Goal: Information Seeking & Learning: Learn about a topic

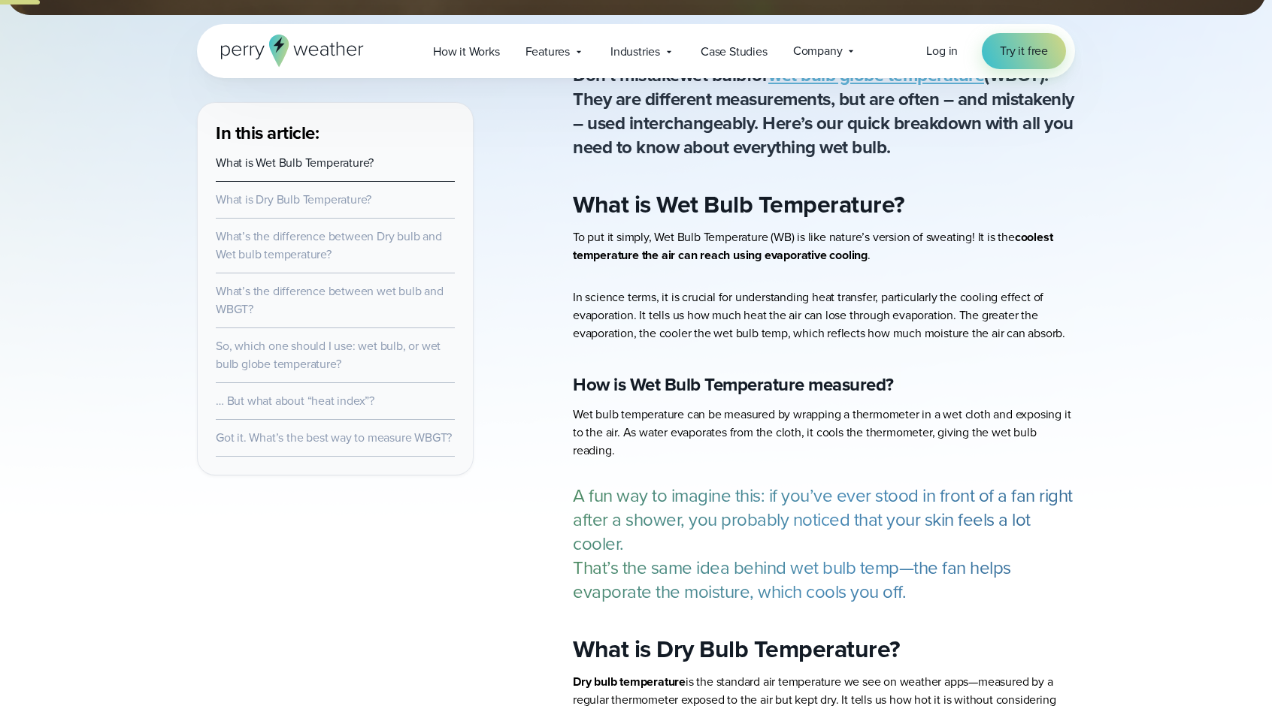
scroll to position [376, 0]
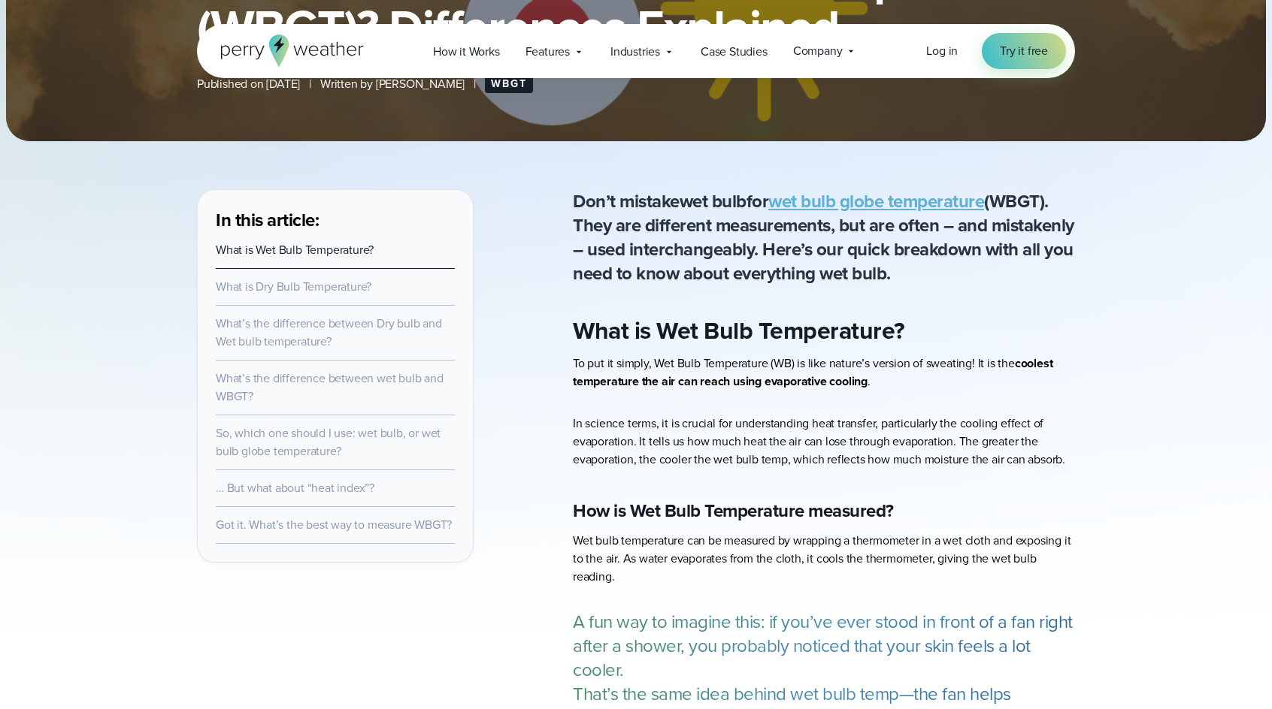
click at [756, 247] on p "Don’t mistake wet bulb for wet bulb globe temperature (WBGT) . They are differe…" at bounding box center [824, 237] width 502 height 96
click at [857, 248] on p "Don’t mistake wet bulb for wet bulb globe temperature (WBGT) . They are differe…" at bounding box center [824, 237] width 502 height 96
click at [851, 247] on p "Don’t mistake wet bulb for wet bulb globe temperature (WBGT) . They are differe…" at bounding box center [824, 237] width 502 height 96
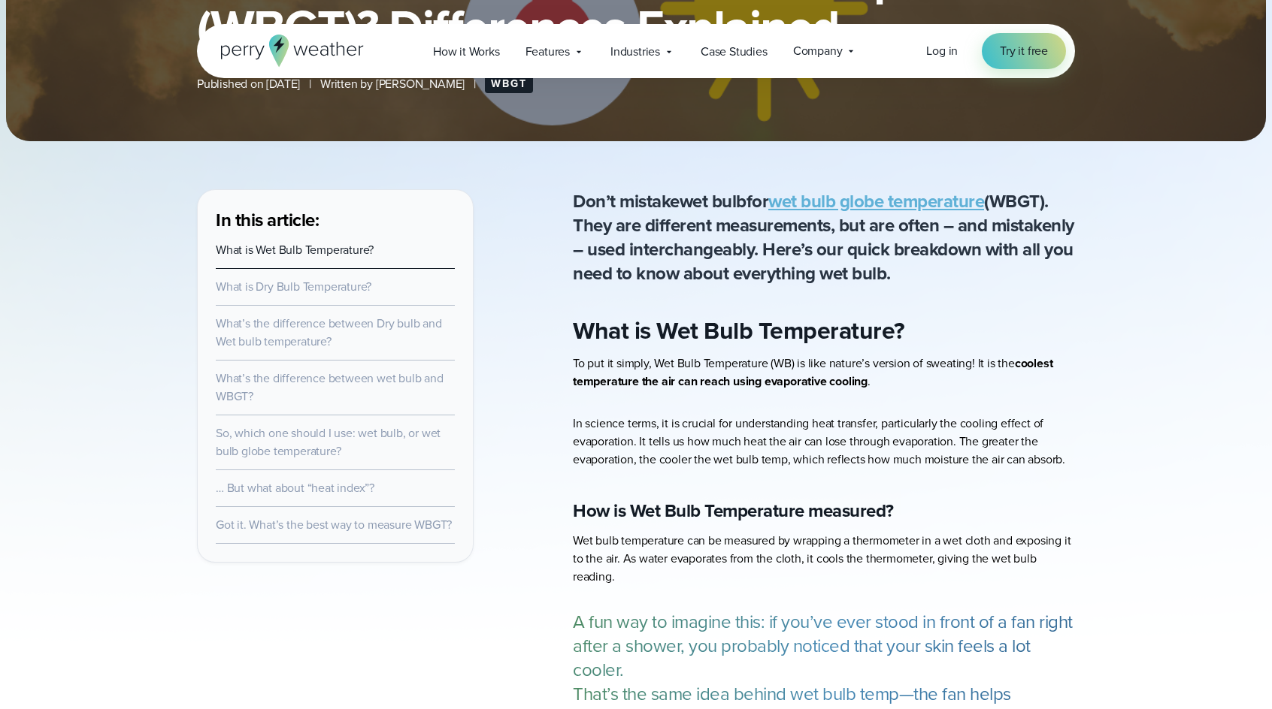
click at [715, 363] on p "To put it simply, Wet Bulb Temperature (WB) is like nature’s version of sweatin…" at bounding box center [824, 373] width 502 height 36
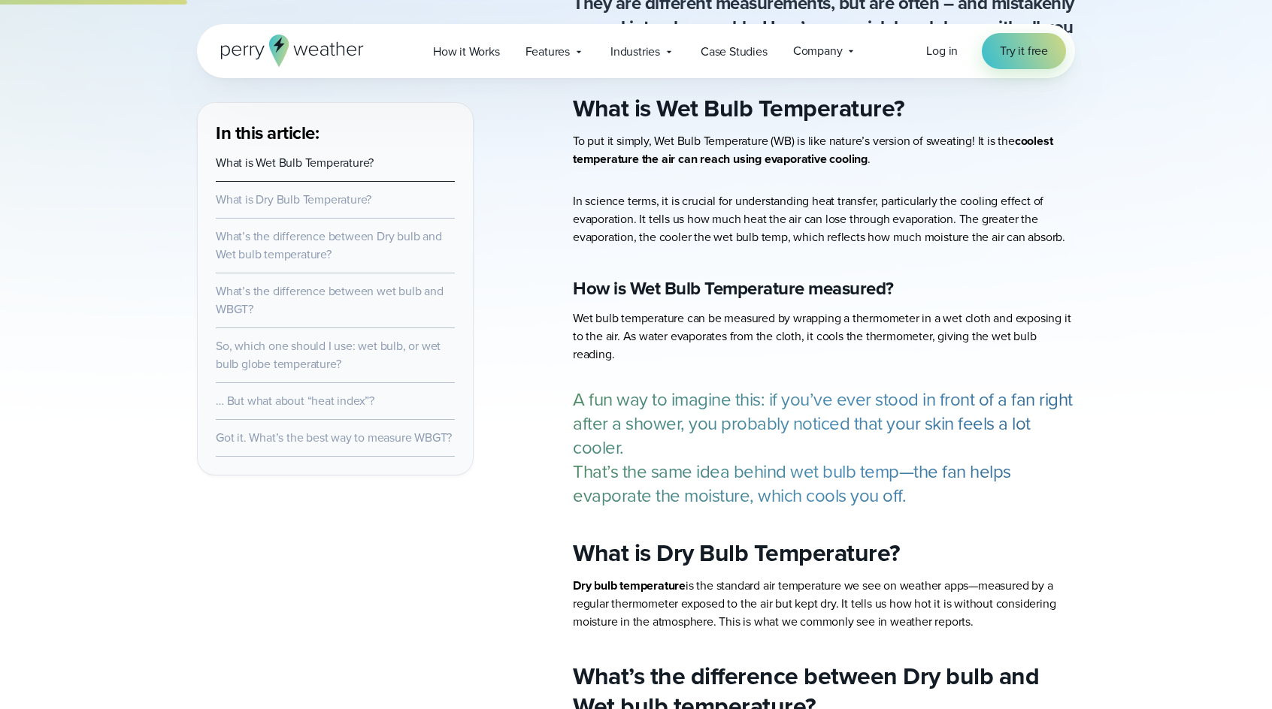
scroll to position [601, 0]
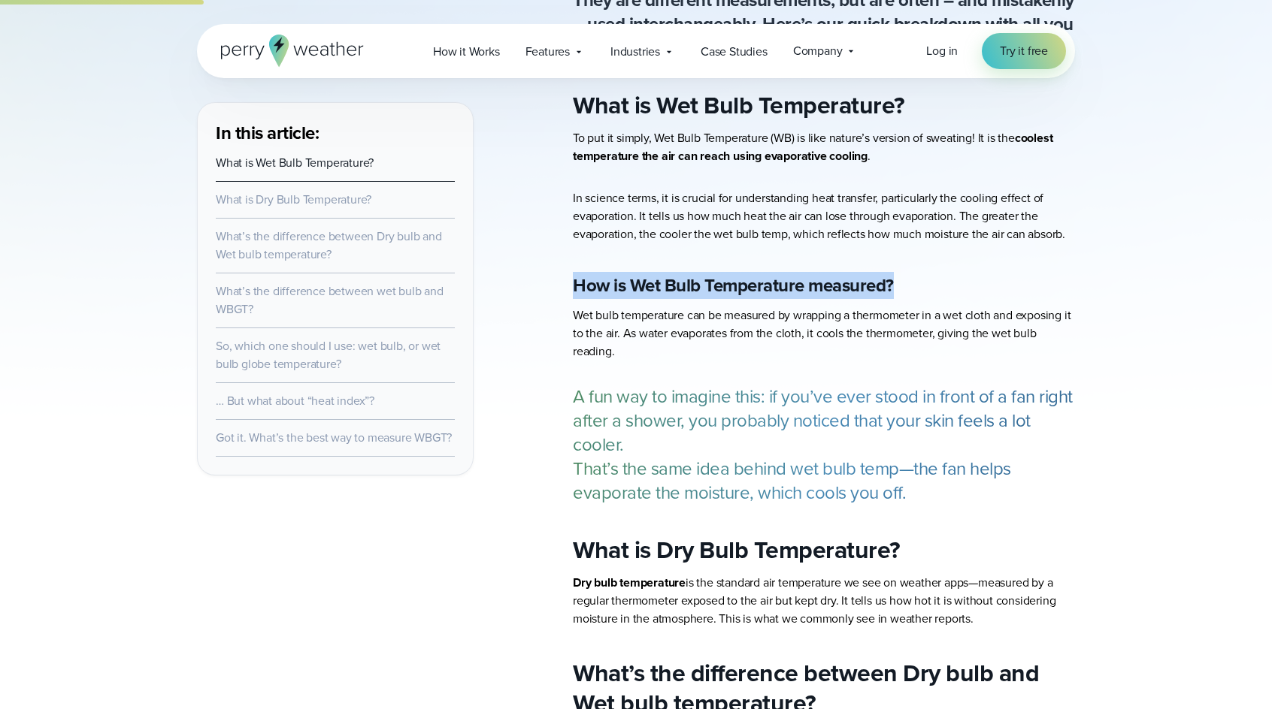
drag, startPoint x: 571, startPoint y: 285, endPoint x: 939, endPoint y: 289, distance: 367.5
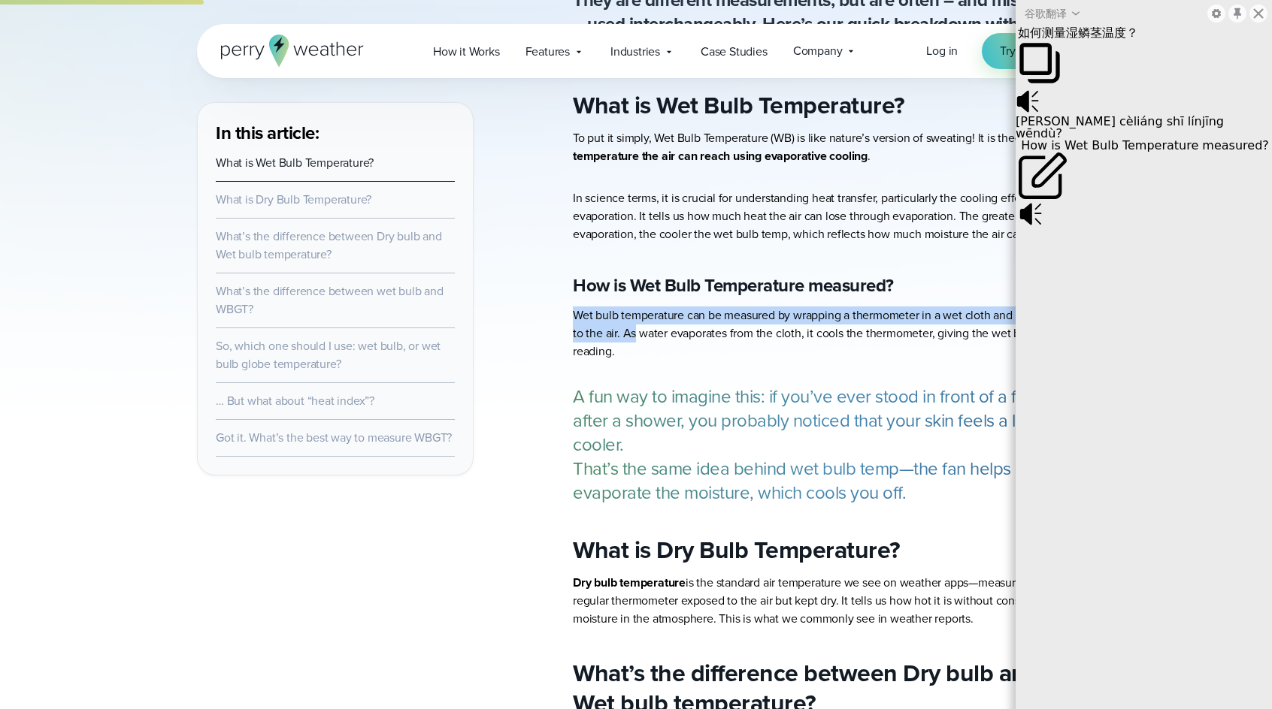
drag, startPoint x: 570, startPoint y: 313, endPoint x: 634, endPoint y: 340, distance: 68.4
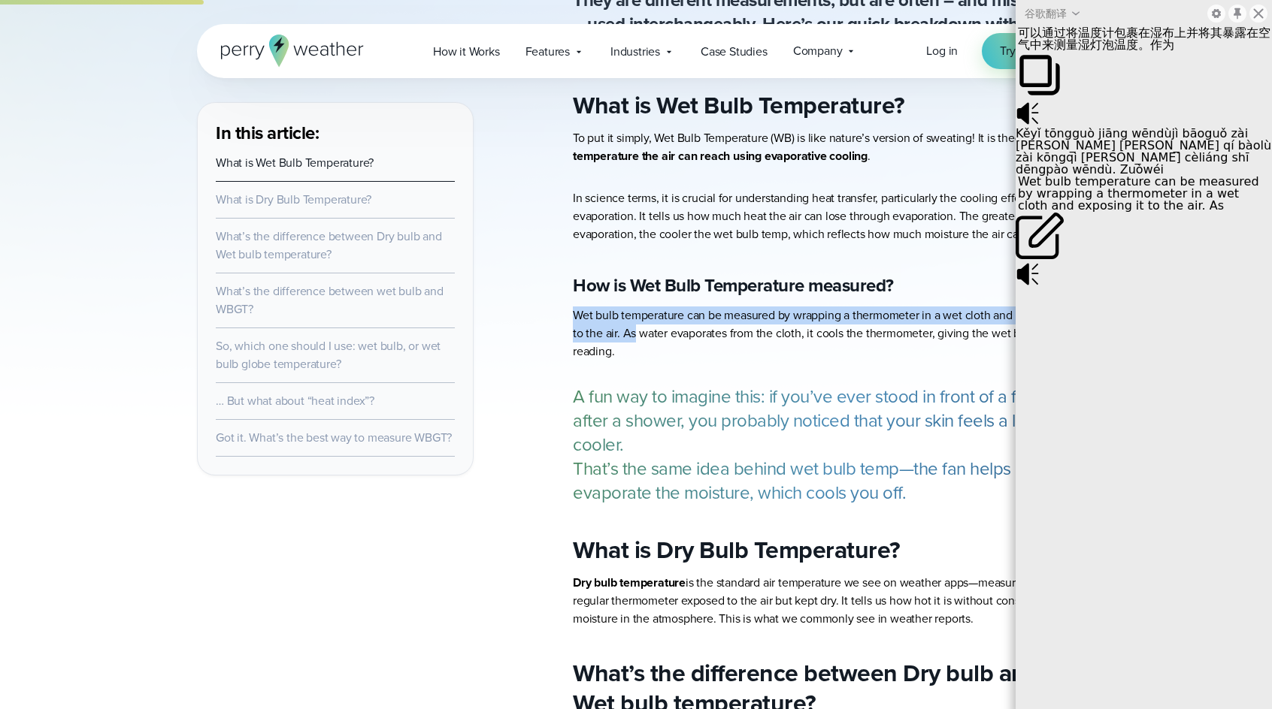
drag, startPoint x: 634, startPoint y: 340, endPoint x: 591, endPoint y: 323, distance: 45.9
click at [591, 323] on p "Wet bulb temperature can be measured by wrapping a thermometer in a wet cloth a…" at bounding box center [824, 334] width 502 height 54
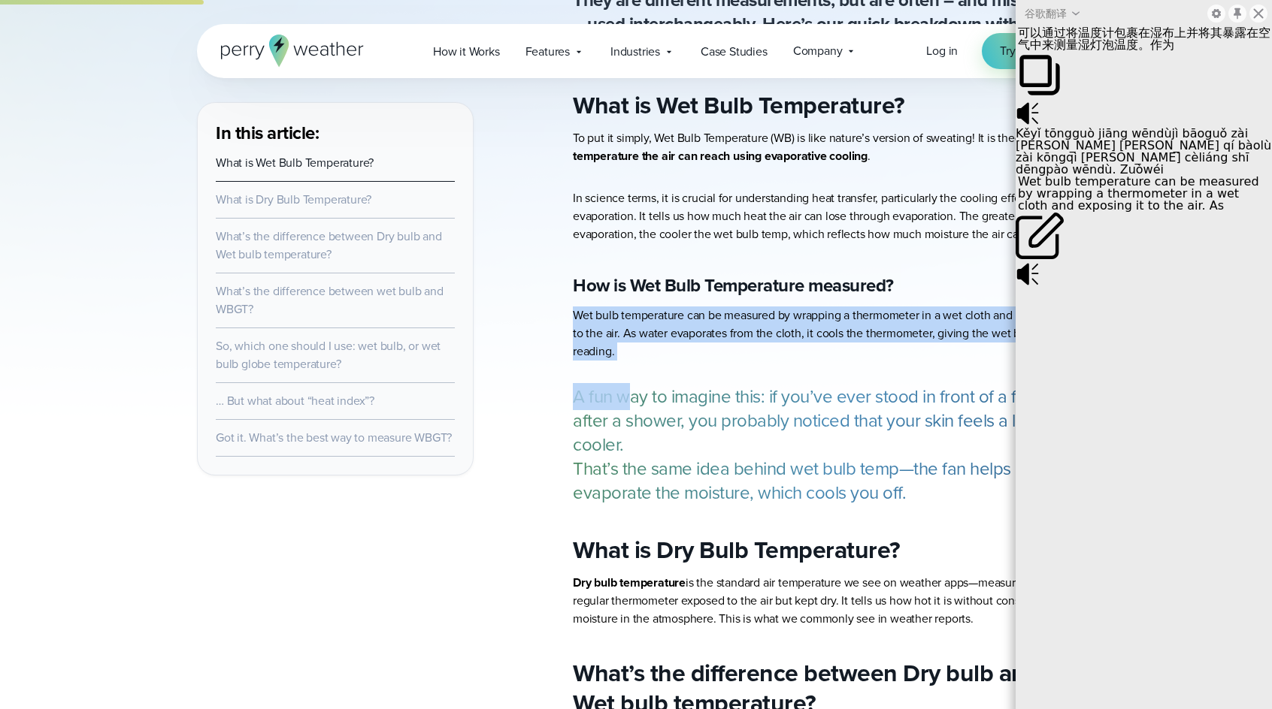
drag, startPoint x: 582, startPoint y: 324, endPoint x: 631, endPoint y: 362, distance: 62.7
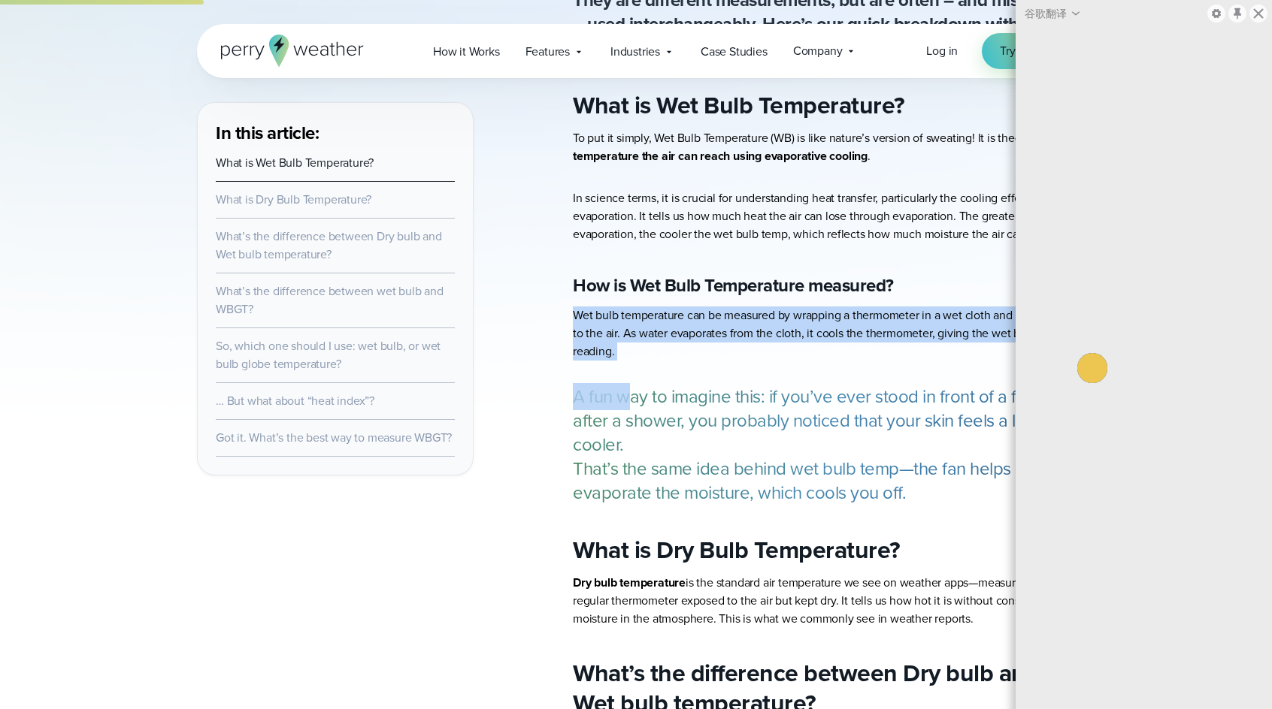
click at [600, 331] on p "Wet bulb temperature can be measured by wrapping a thermometer in a wet cloth a…" at bounding box center [824, 334] width 502 height 54
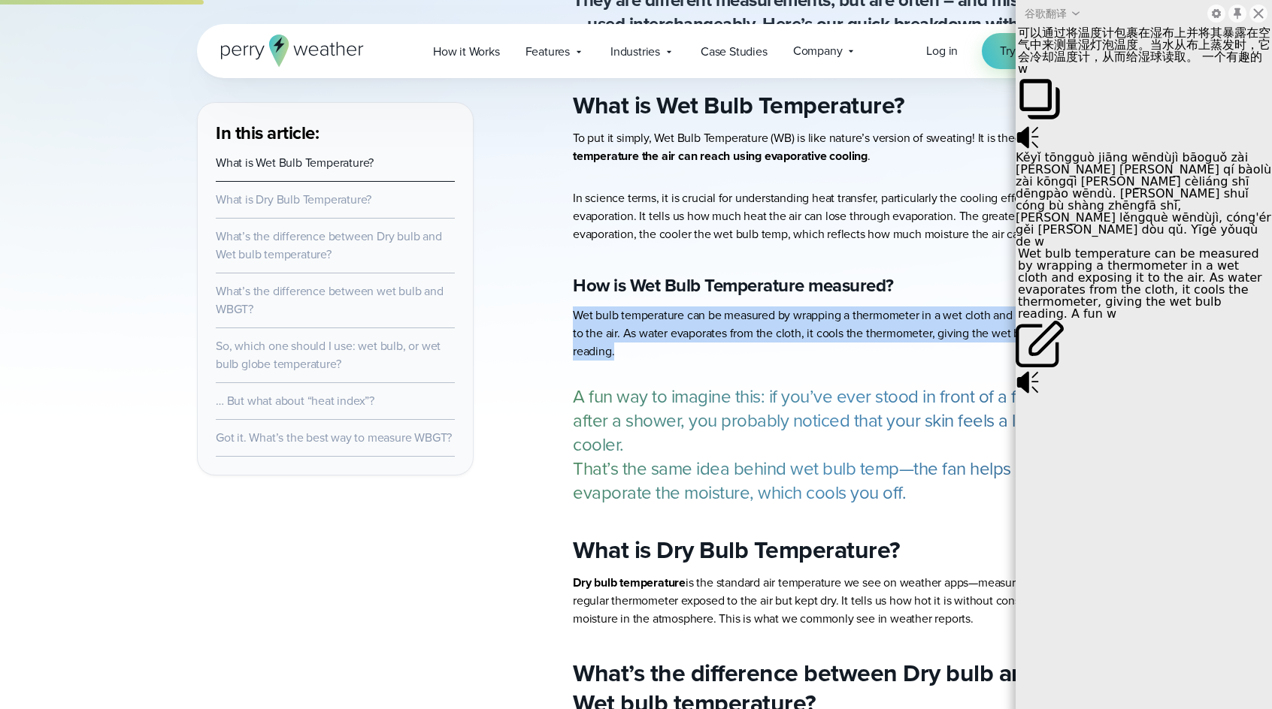
drag, startPoint x: 571, startPoint y: 309, endPoint x: 632, endPoint y: 352, distance: 74.4
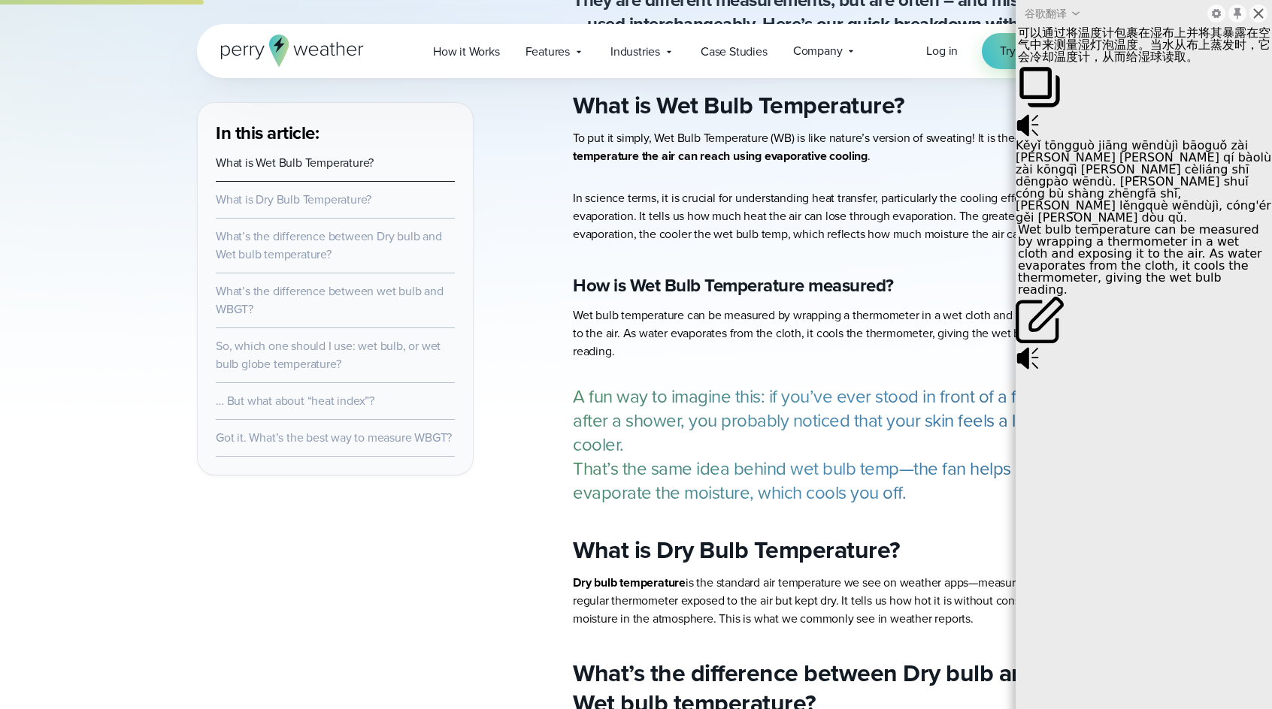
click at [1260, 10] on icon at bounding box center [1258, 14] width 12 height 12
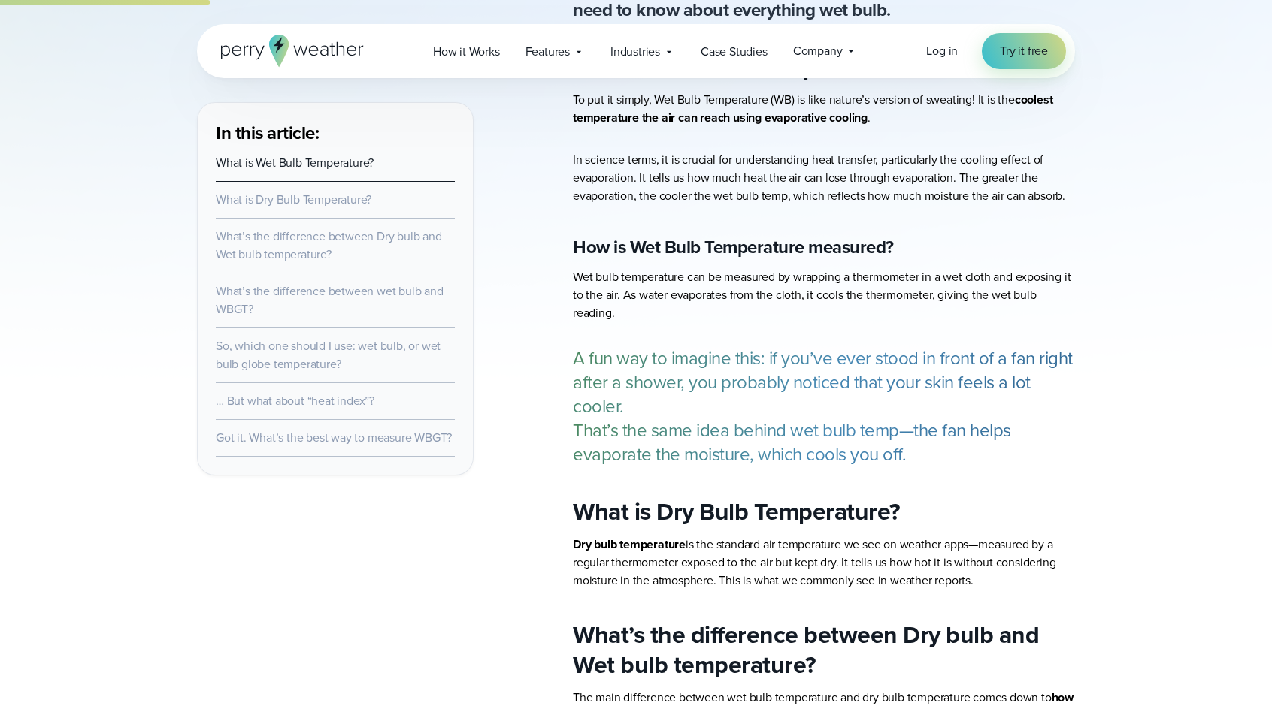
scroll to position [676, 0]
